Goal: Task Accomplishment & Management: Complete application form

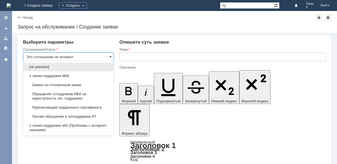
click at [110, 55] on span at bounding box center [111, 57] width 2 height 4
click at [112, 56] on input "Это соглашение не активно!" at bounding box center [68, 56] width 91 height 9
click at [111, 58] on span at bounding box center [111, 57] width 2 height 4
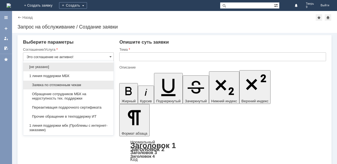
click at [78, 82] on div "Заявка по отложенным чекам" at bounding box center [68, 85] width 90 height 9
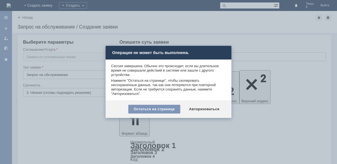
type input "Заявка по отложенным чекам"
click at [172, 109] on div "Остаться на странице" at bounding box center [154, 109] width 52 height 9
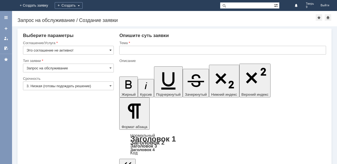
click at [111, 50] on span at bounding box center [111, 50] width 2 height 4
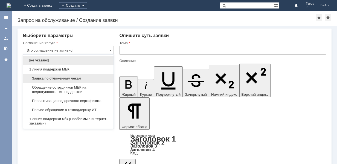
click at [79, 78] on span "Заявка по отложенным чекам" at bounding box center [69, 78] width 84 height 4
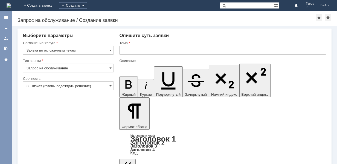
type input "Заявка по отложенным чекам"
click at [132, 50] on input "text" at bounding box center [222, 50] width 207 height 9
type input "оч"
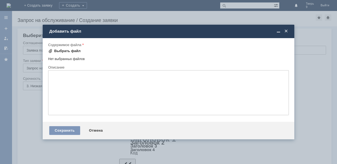
click at [61, 49] on div "Выбрать файл" at bounding box center [67, 51] width 27 height 4
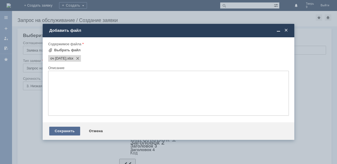
click at [75, 131] on div "Сохранить" at bounding box center [64, 131] width 31 height 9
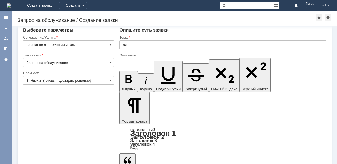
scroll to position [10, 0]
